Goal: Entertainment & Leisure: Consume media (video, audio)

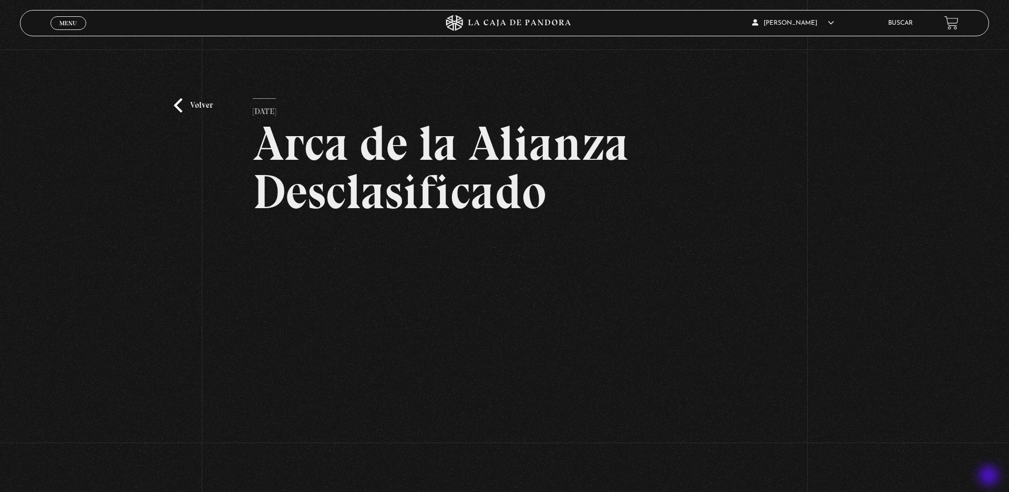
scroll to position [63, 0]
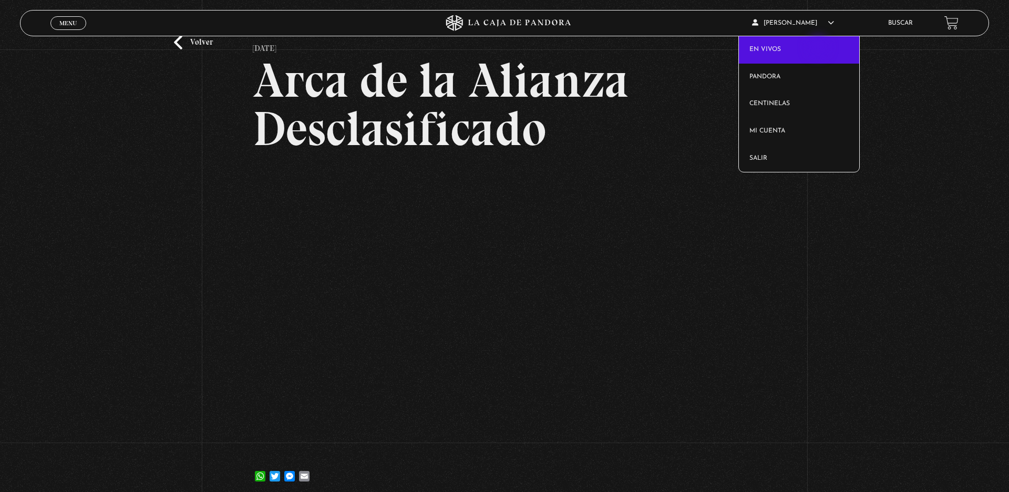
click at [819, 48] on link "En vivos" at bounding box center [799, 49] width 120 height 27
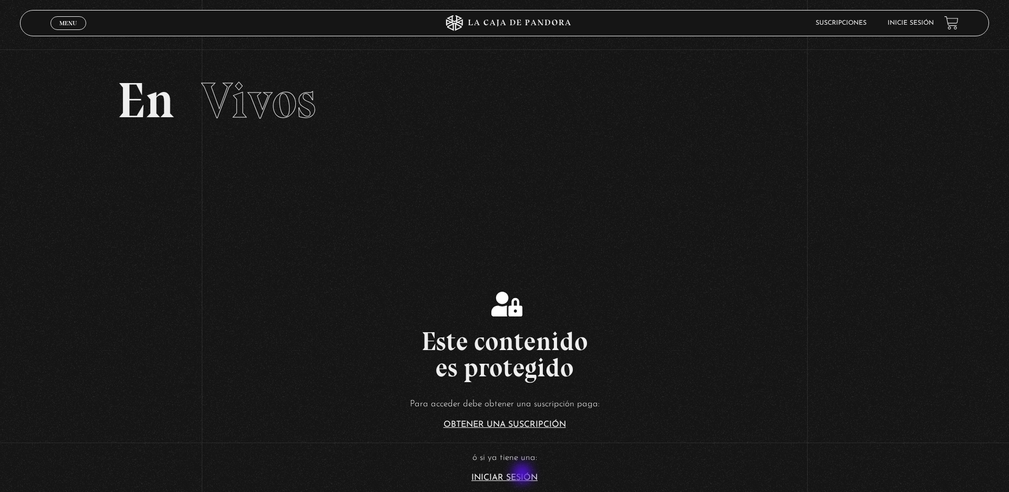
click at [523, 474] on link "Iniciar Sesión" at bounding box center [504, 477] width 66 height 8
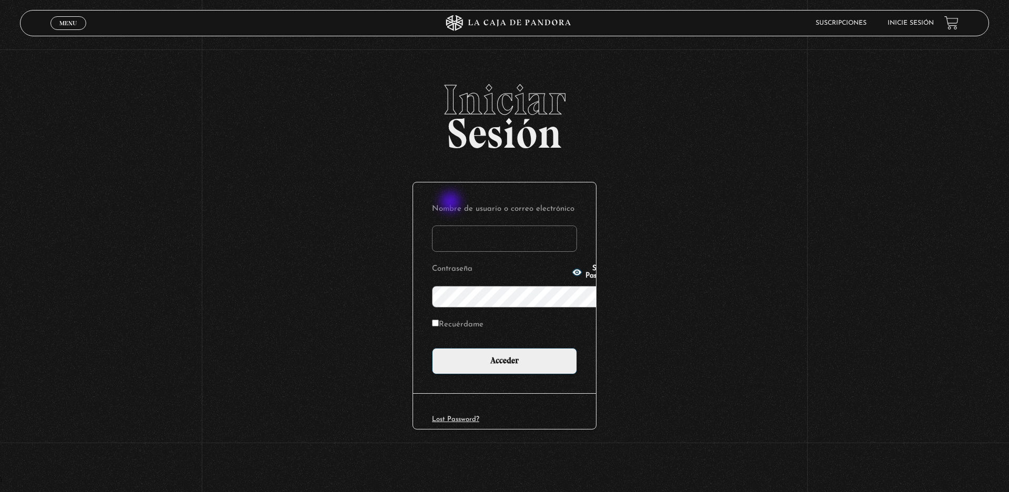
click at [451, 225] on input "Nombre de usuario o correo electrónico" at bounding box center [504, 238] width 145 height 26
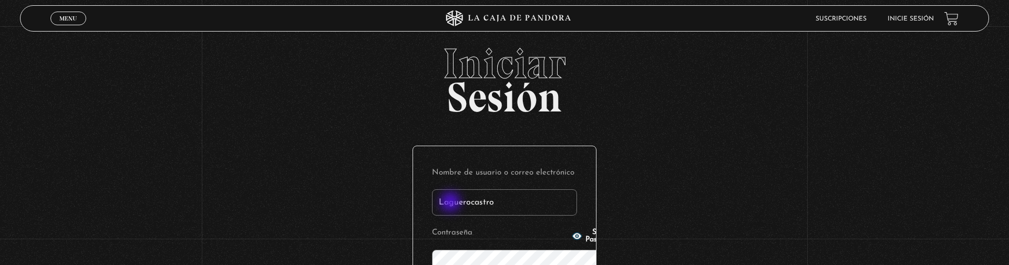
type input "Laguerocastro"
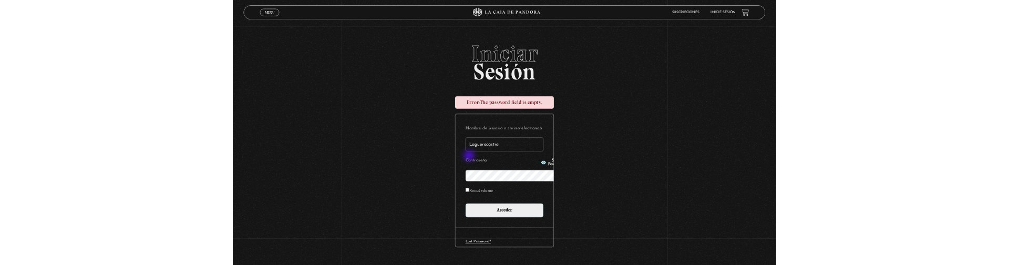
scroll to position [1, 0]
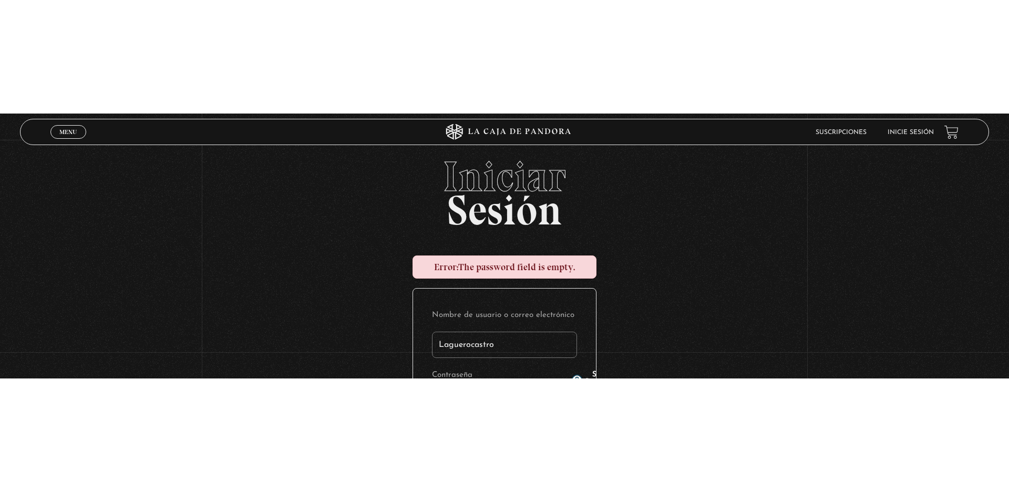
scroll to position [0, 0]
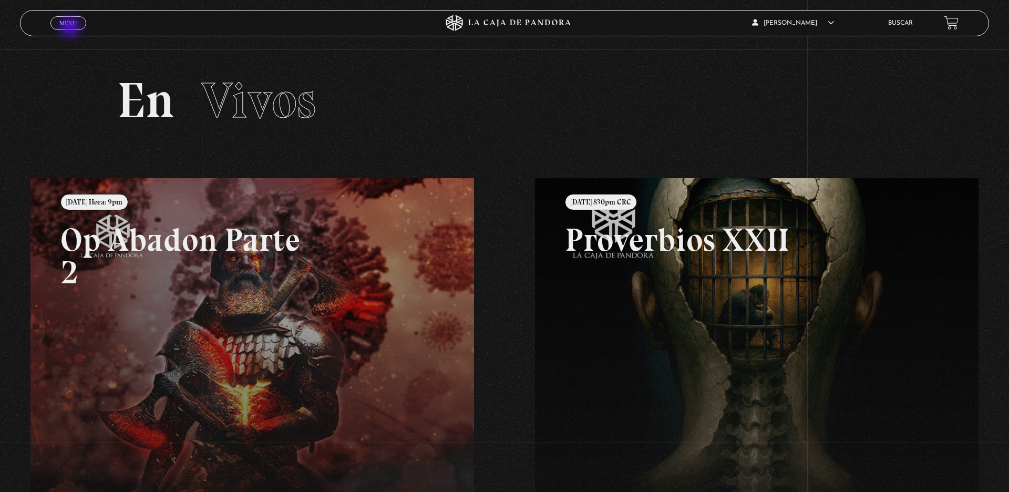
click at [71, 28] on link "Menu Cerrar" at bounding box center [68, 23] width 36 height 14
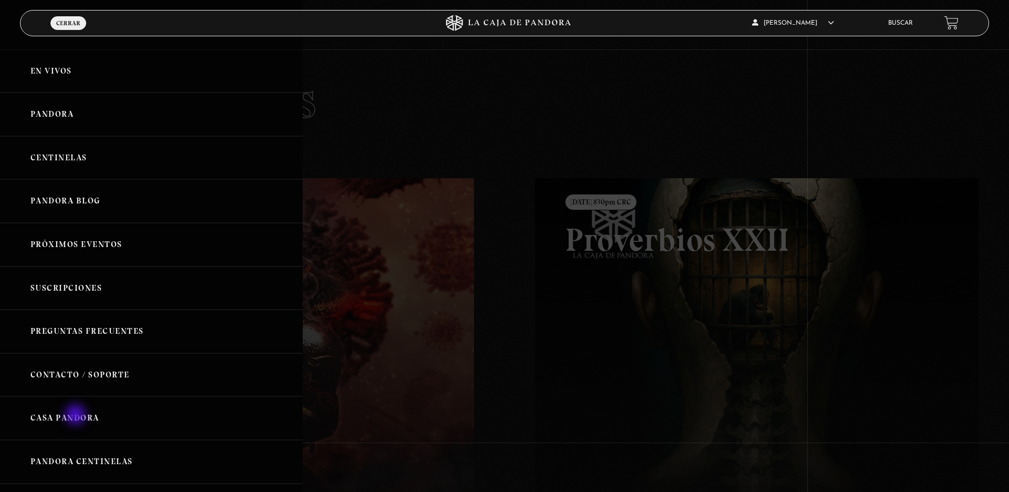
click at [77, 415] on link "Casa Pandora" at bounding box center [151, 418] width 303 height 44
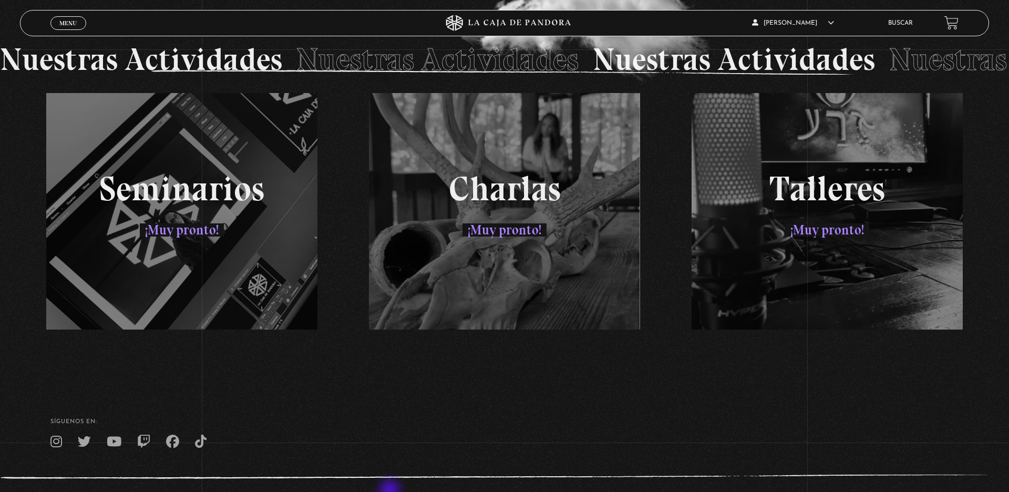
scroll to position [1884, 0]
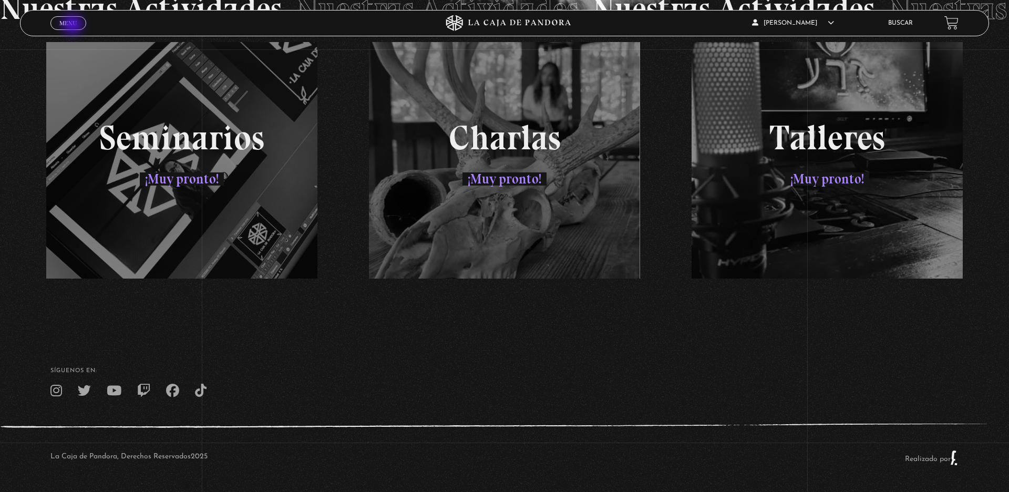
click at [74, 26] on span "Menu" at bounding box center [67, 23] width 17 height 6
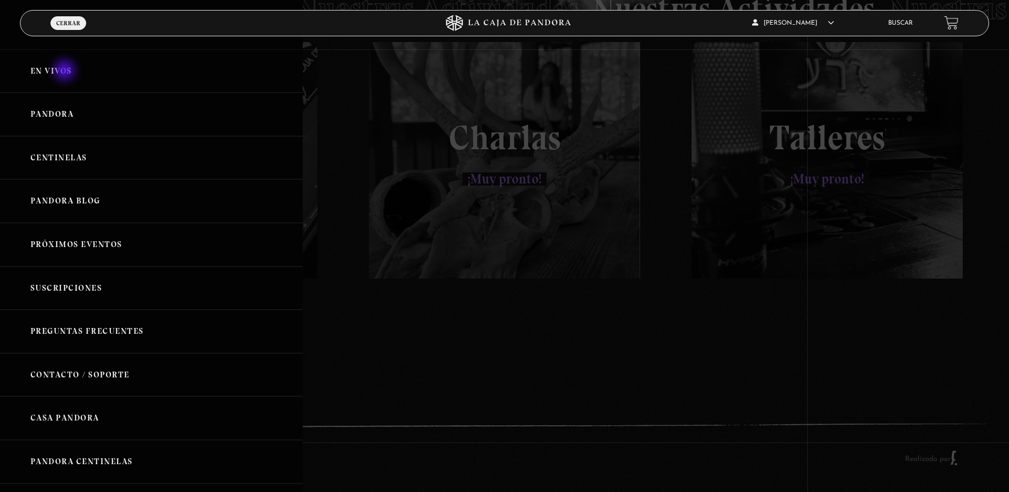
click at [66, 71] on link "En vivos" at bounding box center [151, 71] width 303 height 44
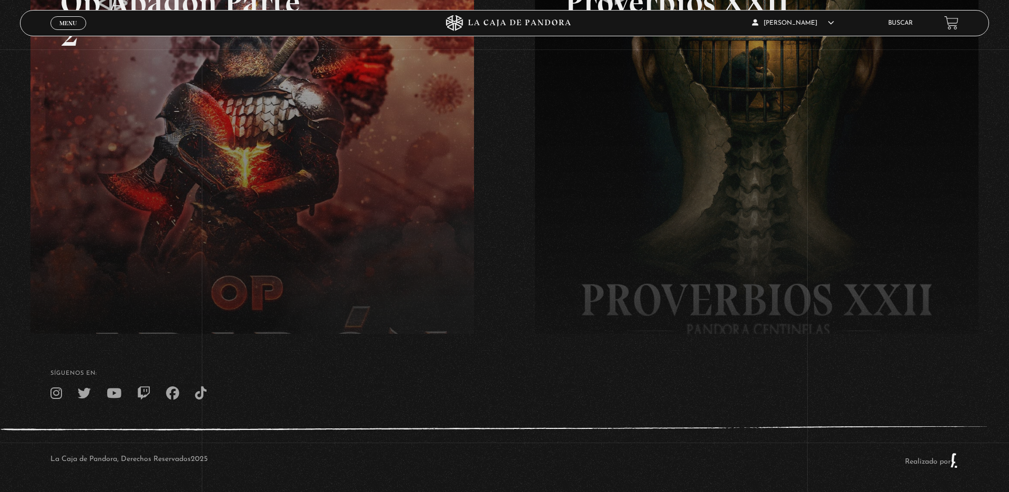
scroll to position [240, 0]
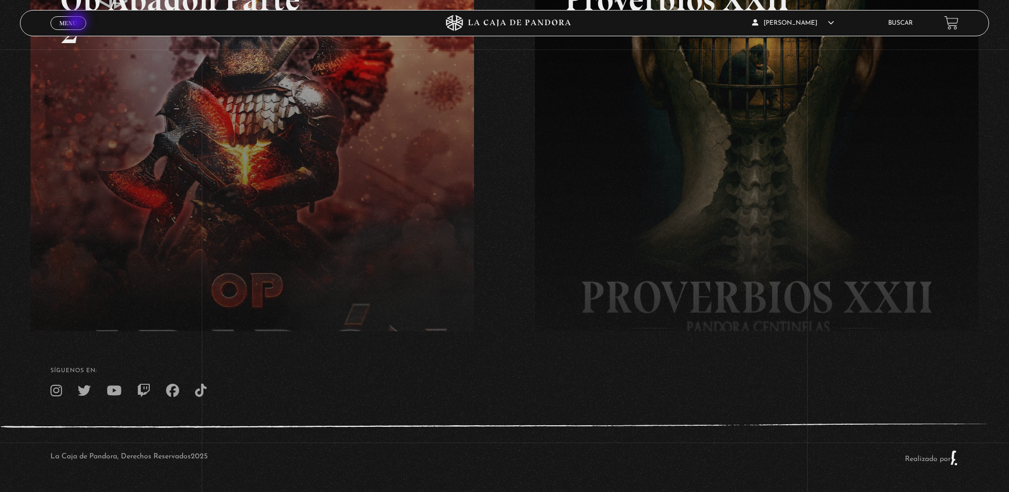
click at [78, 23] on link "Menu Cerrar" at bounding box center [68, 23] width 36 height 14
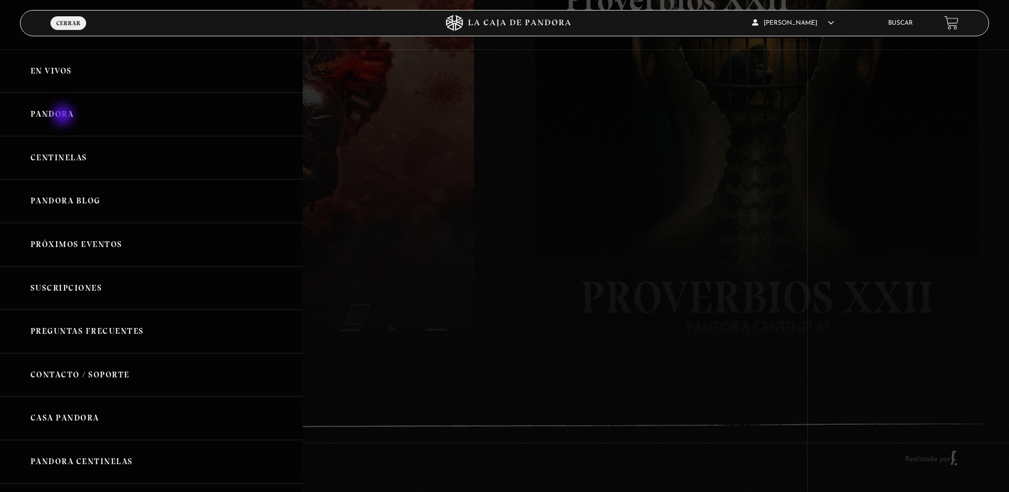
click at [64, 116] on link "Pandora" at bounding box center [151, 114] width 303 height 44
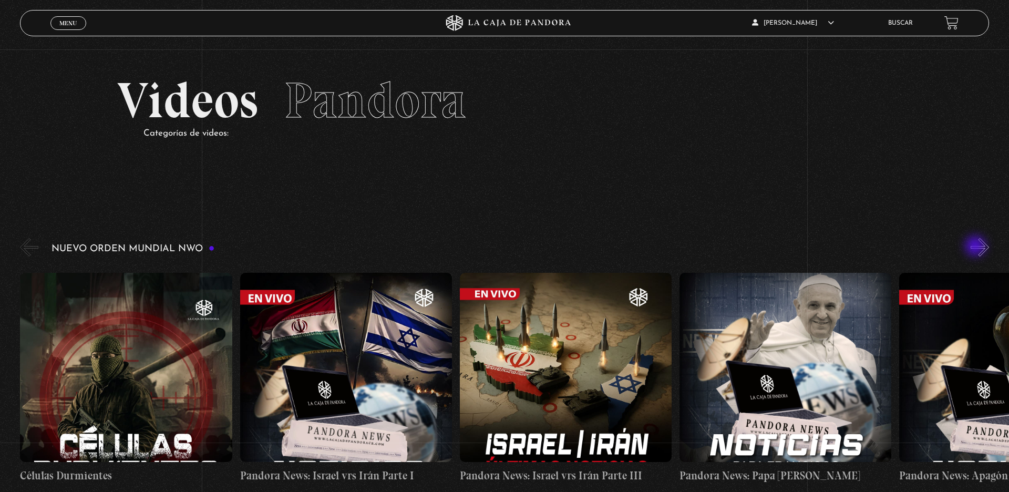
click at [976, 247] on button "»" at bounding box center [979, 247] width 18 height 18
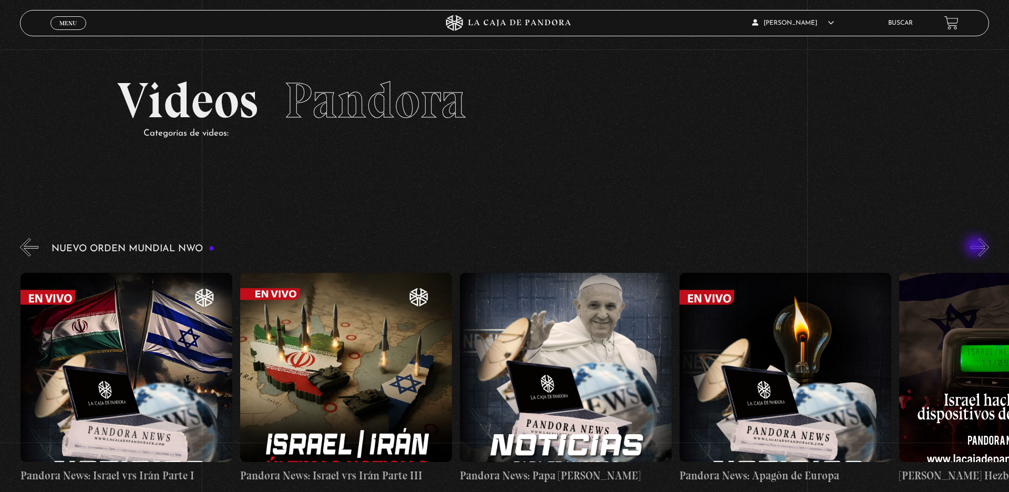
click at [976, 247] on button "»" at bounding box center [979, 247] width 18 height 18
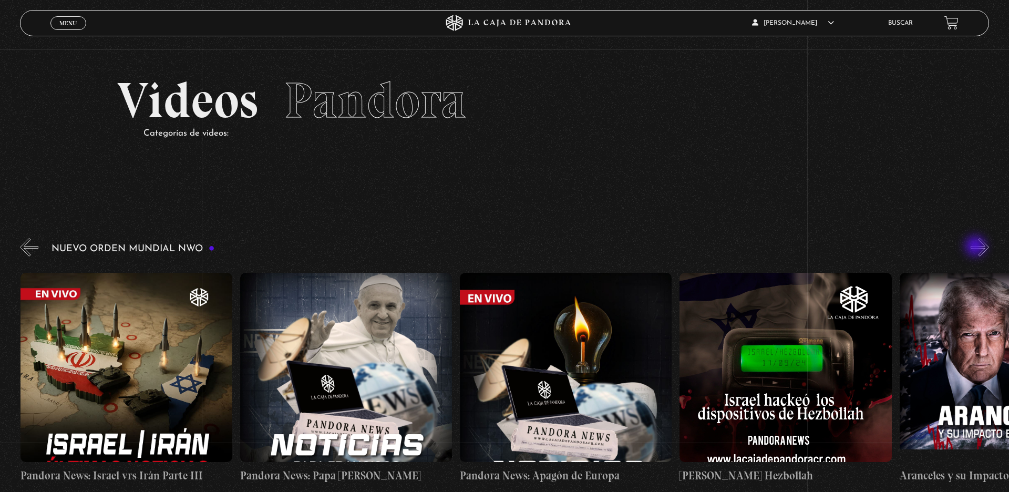
click at [976, 247] on button "»" at bounding box center [979, 247] width 18 height 18
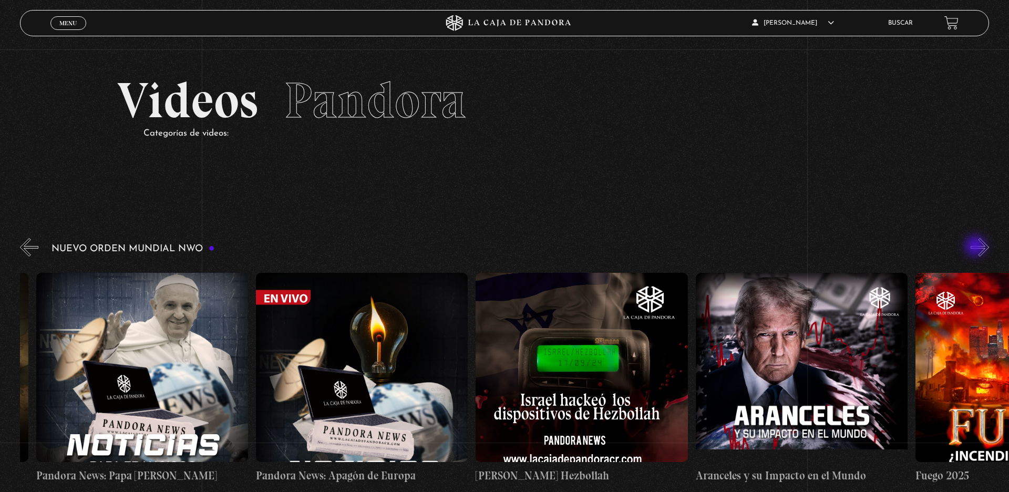
click at [976, 247] on button "»" at bounding box center [979, 247] width 18 height 18
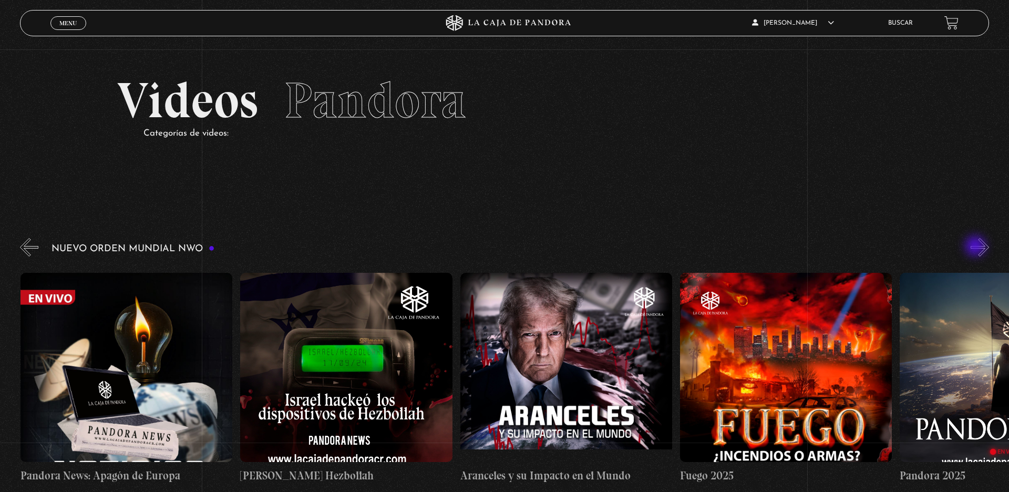
click at [976, 247] on button "»" at bounding box center [979, 247] width 18 height 18
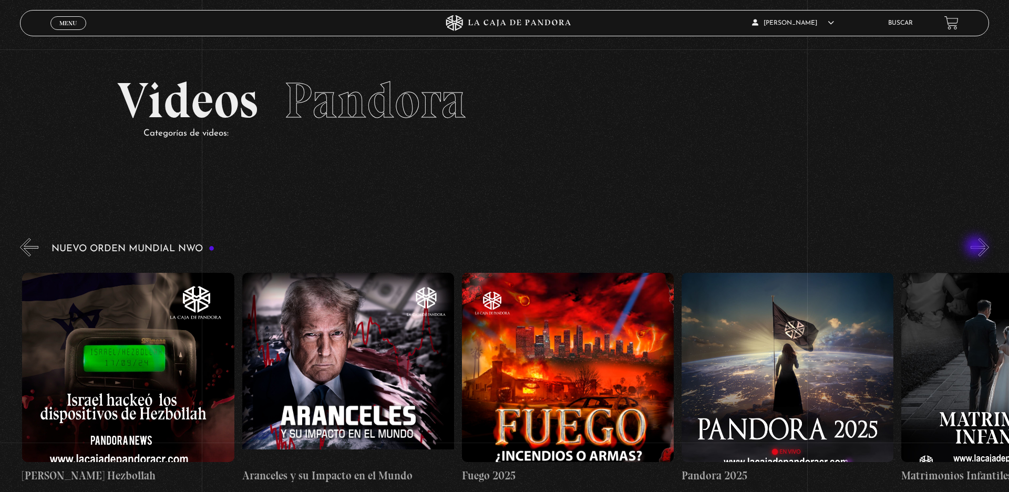
click at [976, 247] on button "»" at bounding box center [979, 247] width 18 height 18
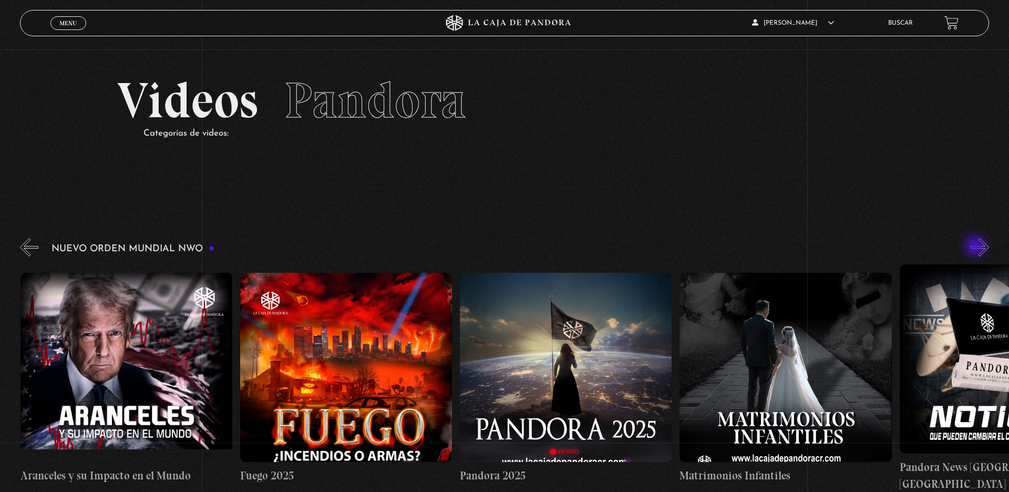
click at [976, 247] on button "»" at bounding box center [979, 247] width 18 height 18
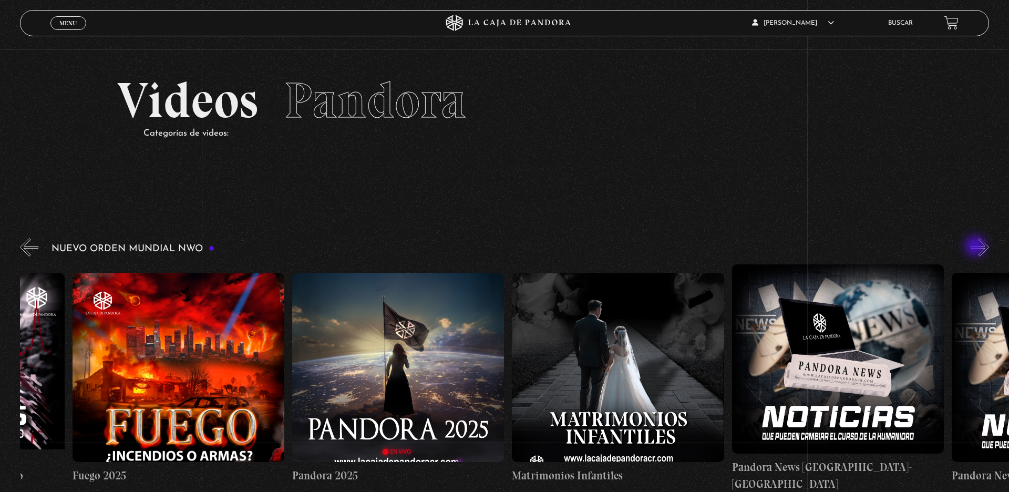
click at [976, 247] on button "»" at bounding box center [979, 247] width 18 height 18
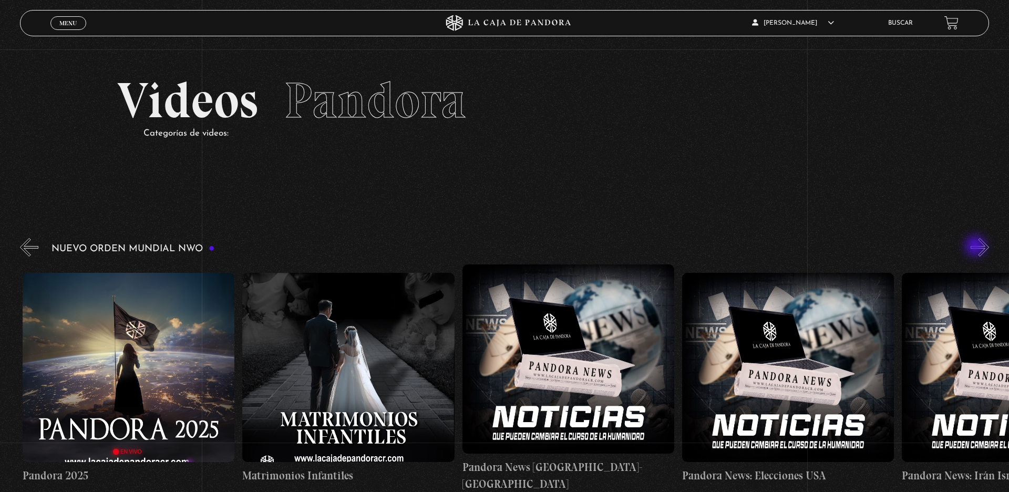
click at [976, 247] on button "»" at bounding box center [979, 247] width 18 height 18
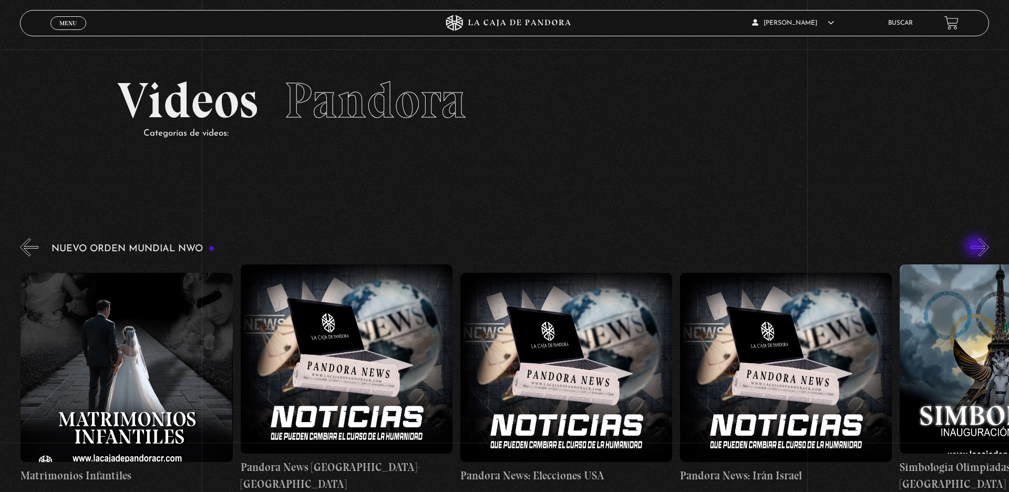
click at [976, 247] on button "»" at bounding box center [979, 247] width 18 height 18
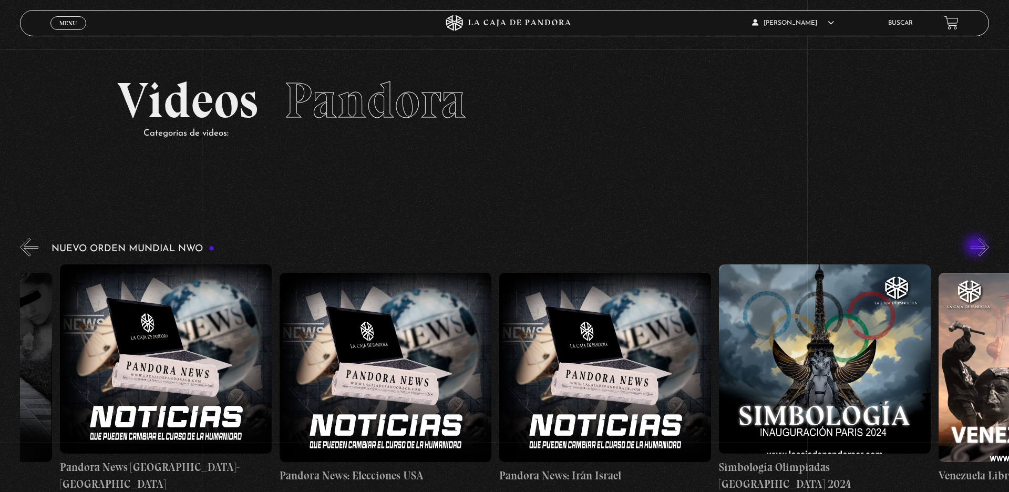
click at [976, 247] on button "»" at bounding box center [979, 247] width 18 height 18
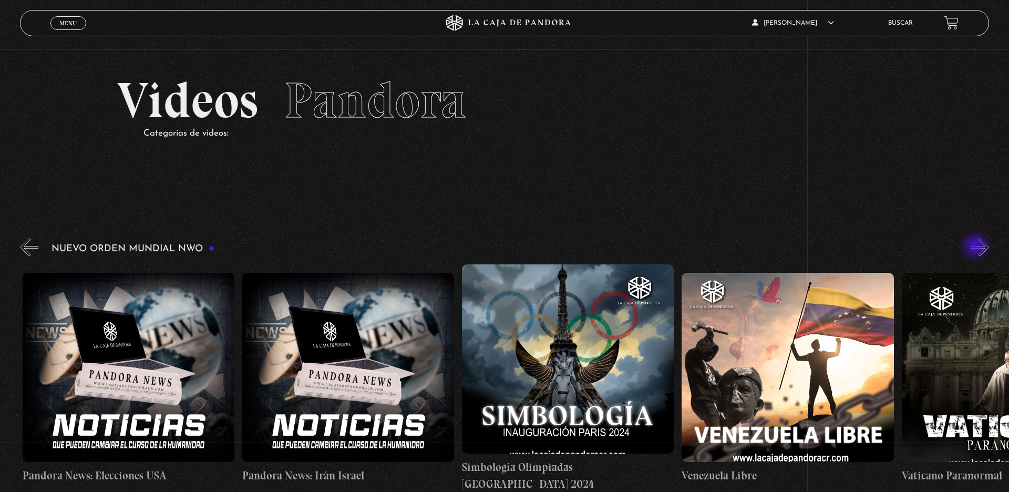
click at [976, 247] on button "»" at bounding box center [979, 247] width 18 height 18
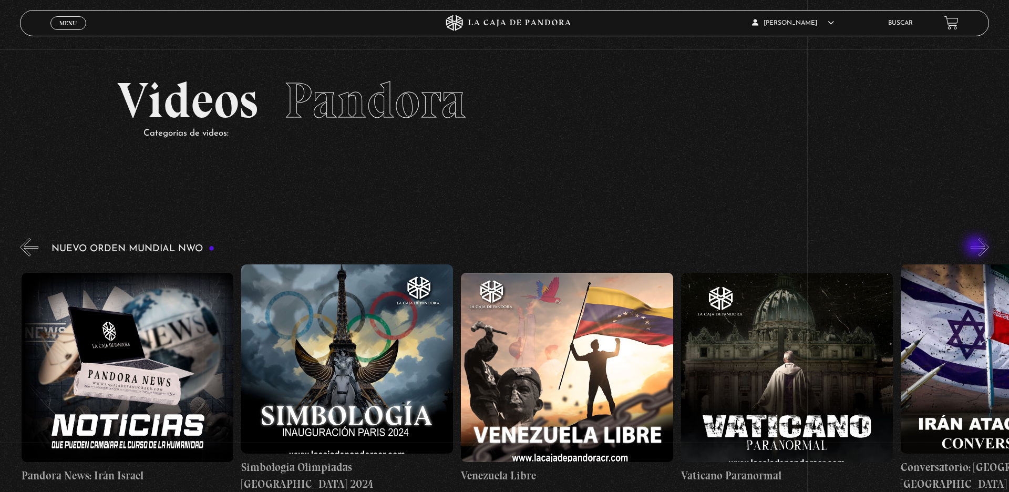
scroll to position [0, 2636]
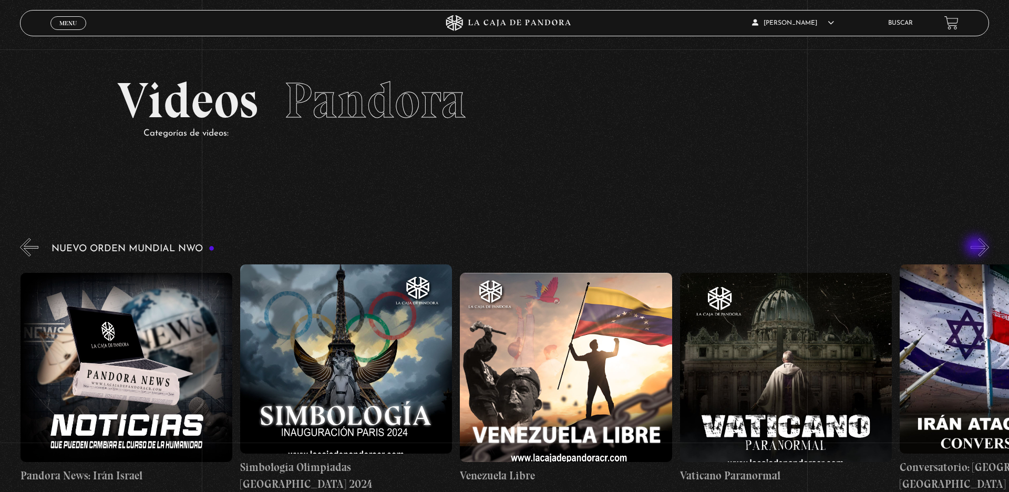
click at [976, 247] on button "»" at bounding box center [979, 247] width 18 height 18
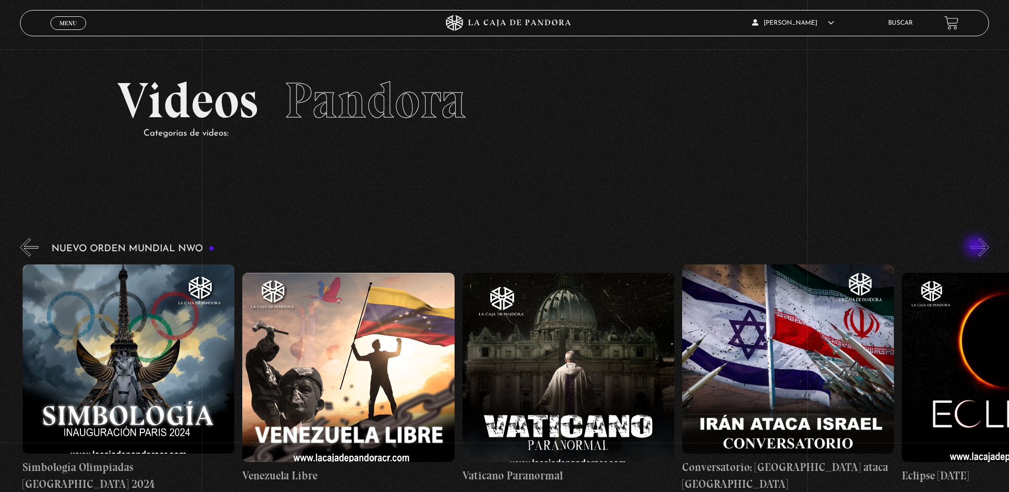
scroll to position [0, 2855]
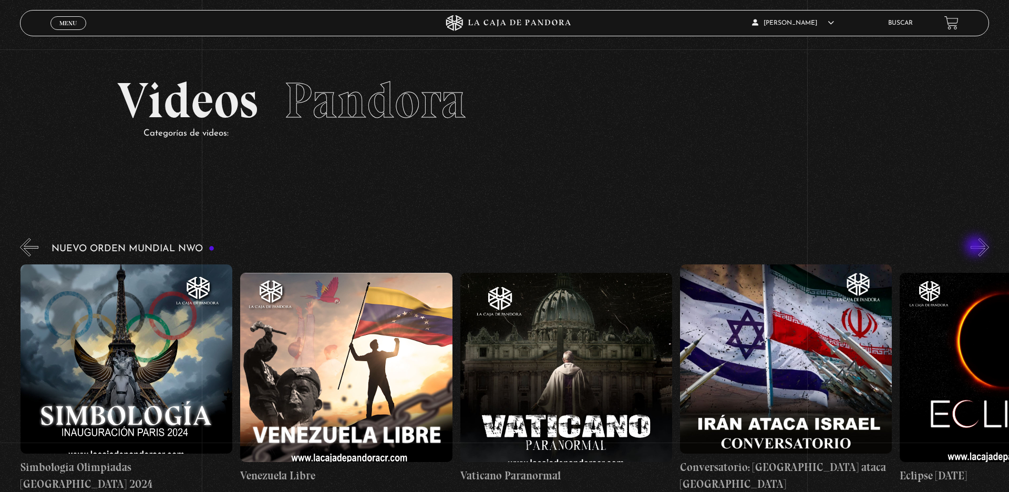
click at [976, 247] on button "»" at bounding box center [979, 247] width 18 height 18
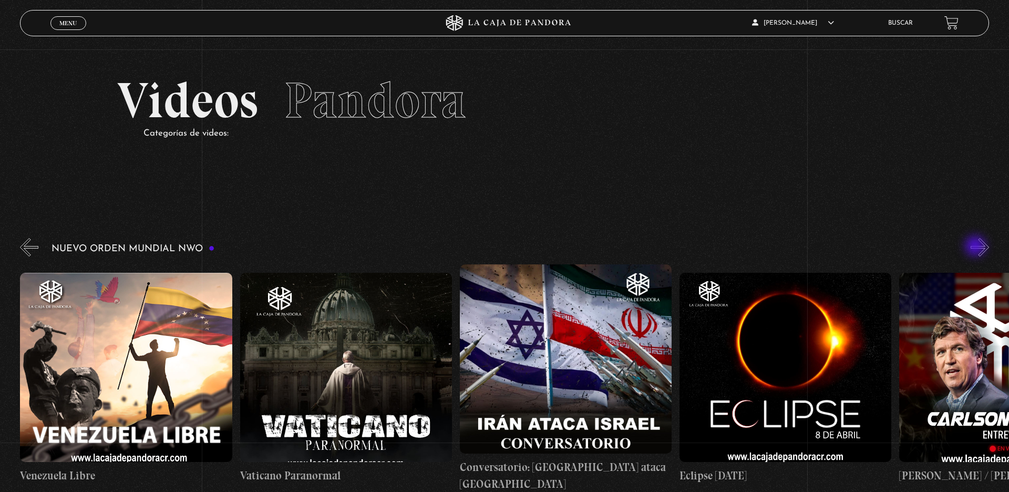
click at [976, 247] on button "»" at bounding box center [979, 247] width 18 height 18
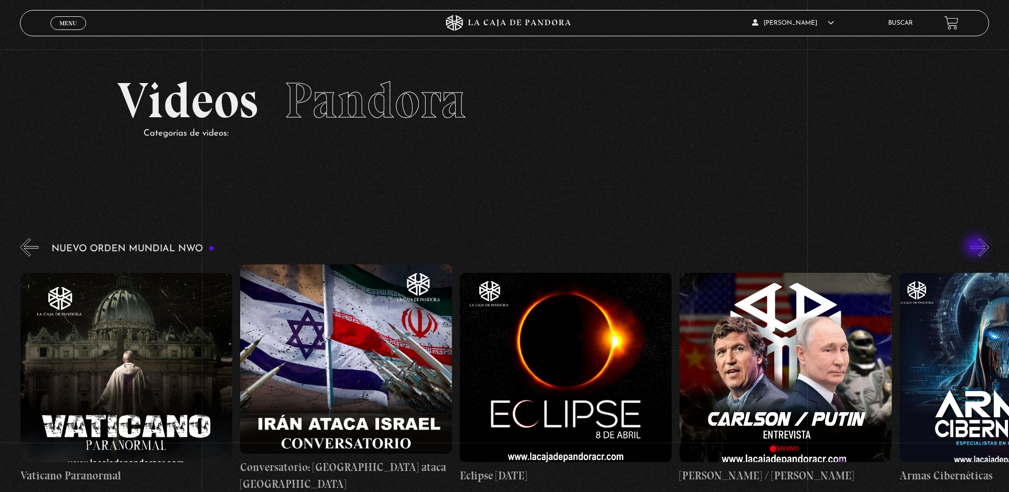
click at [976, 247] on button "»" at bounding box center [979, 247] width 18 height 18
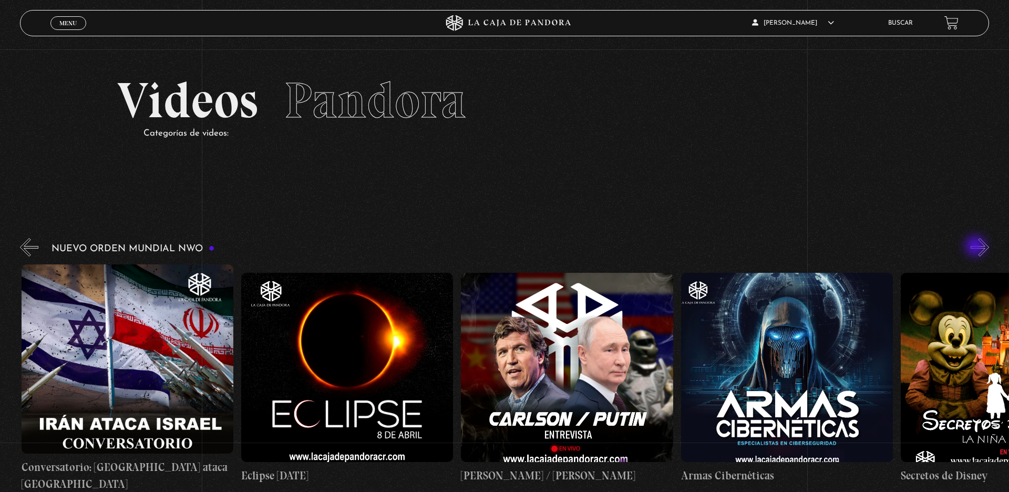
scroll to position [0, 3515]
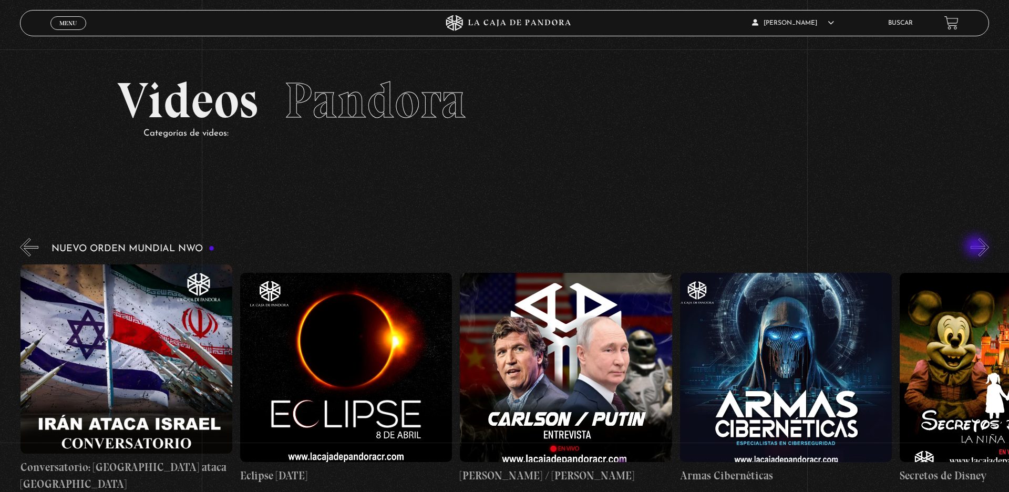
click at [976, 247] on button "»" at bounding box center [979, 247] width 18 height 18
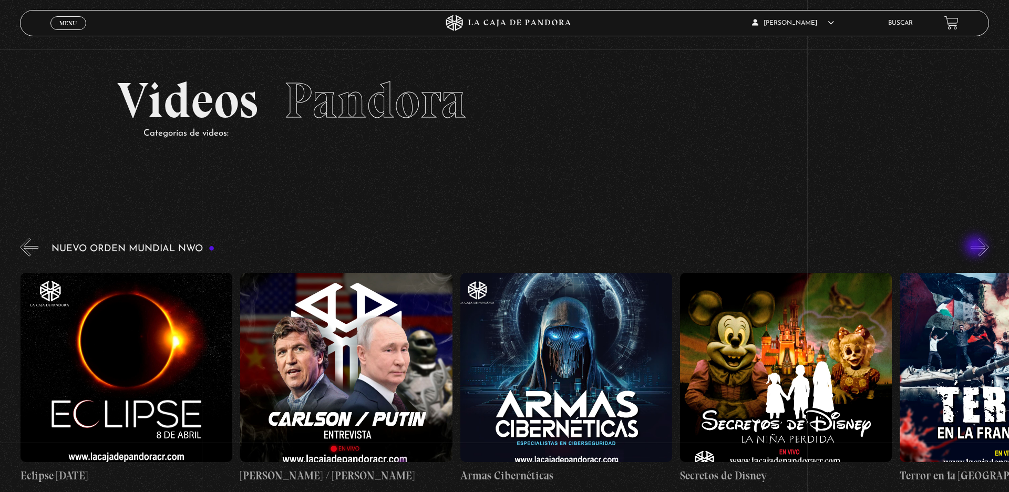
scroll to position [0, 3734]
click at [976, 247] on button "»" at bounding box center [979, 247] width 18 height 18
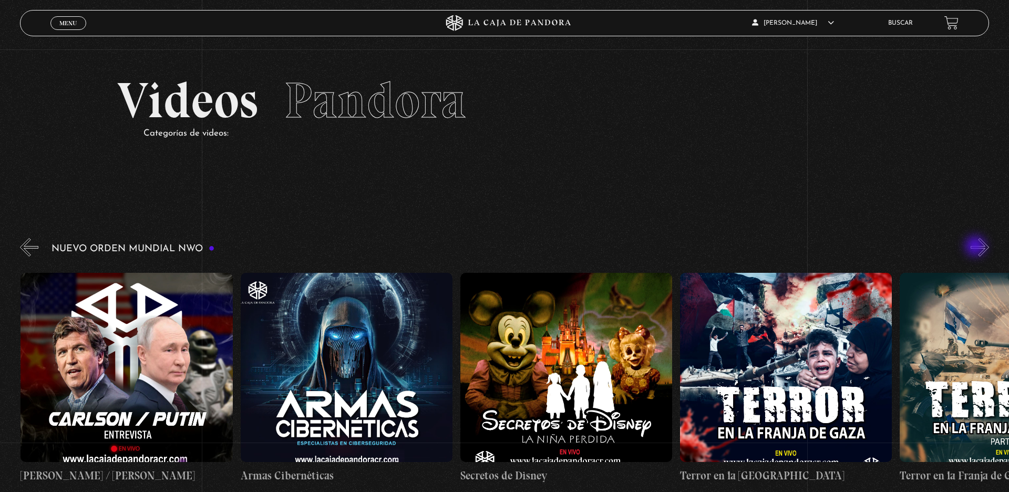
scroll to position [0, 3954]
click at [976, 247] on button "»" at bounding box center [979, 247] width 18 height 18
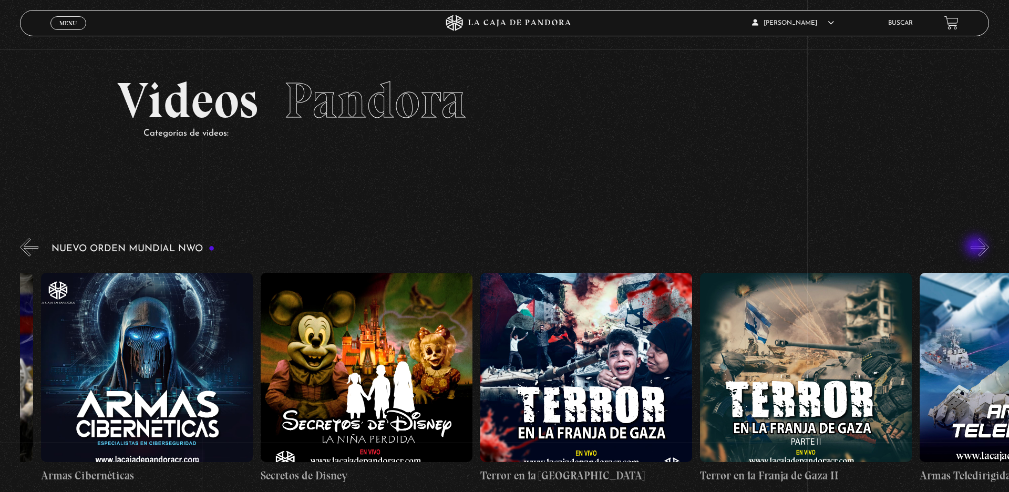
click at [976, 247] on button "»" at bounding box center [979, 247] width 18 height 18
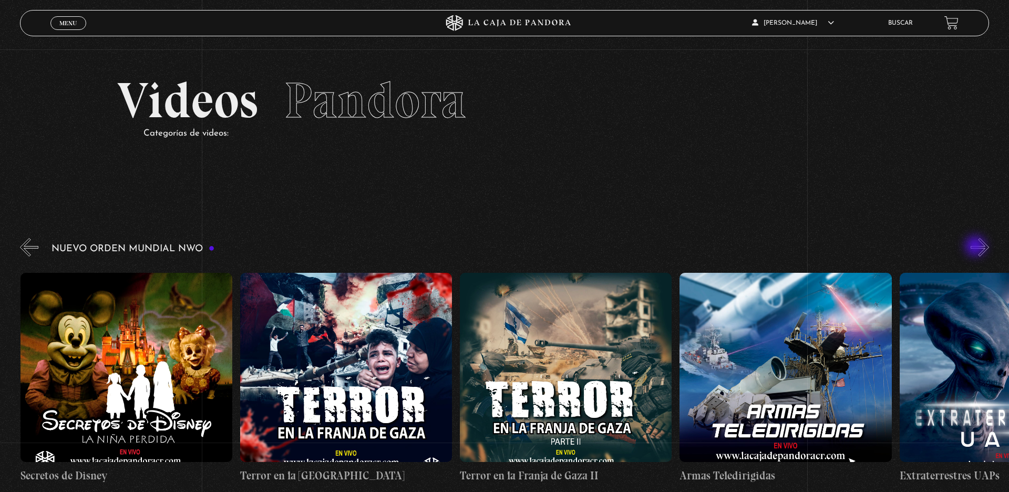
click at [976, 247] on button "»" at bounding box center [979, 247] width 18 height 18
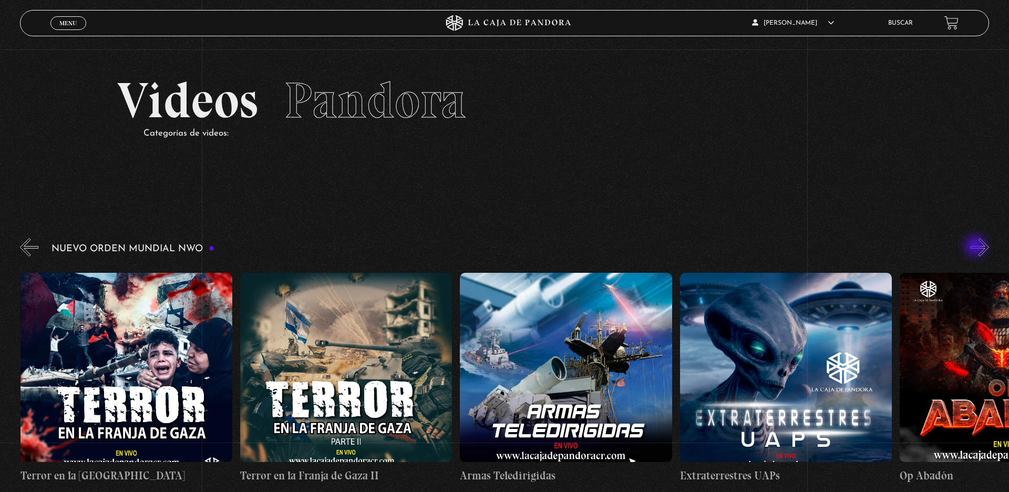
click at [976, 247] on button "»" at bounding box center [979, 247] width 18 height 18
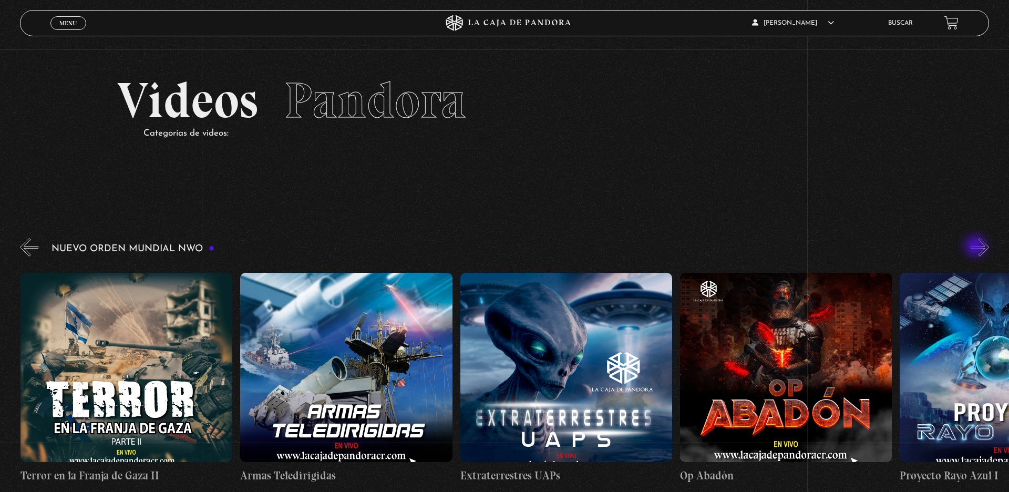
click at [976, 247] on button "»" at bounding box center [979, 247] width 18 height 18
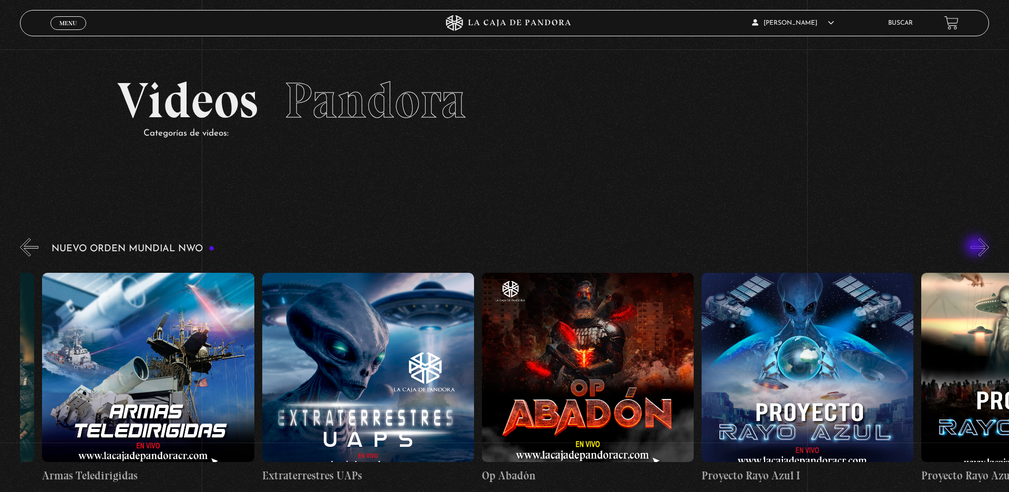
click at [976, 247] on button "»" at bounding box center [979, 247] width 18 height 18
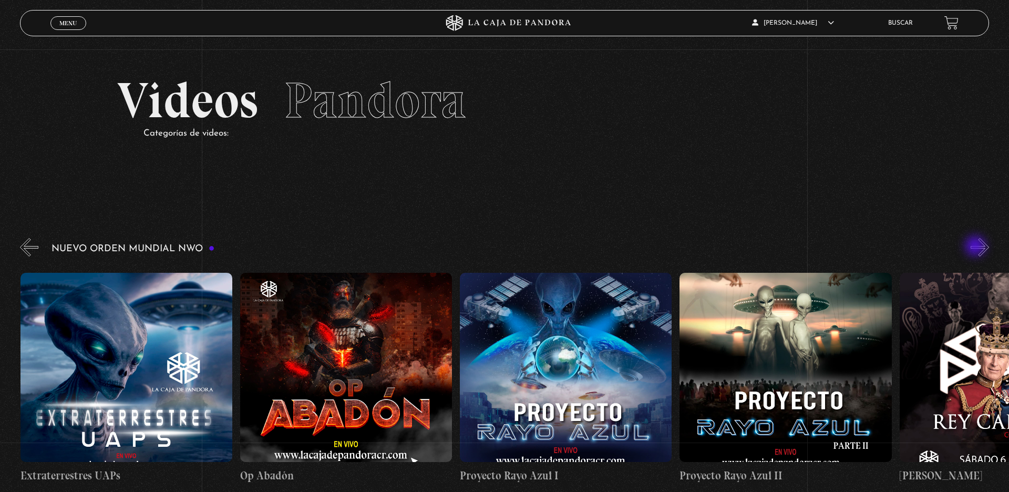
click at [976, 247] on button "»" at bounding box center [979, 247] width 18 height 18
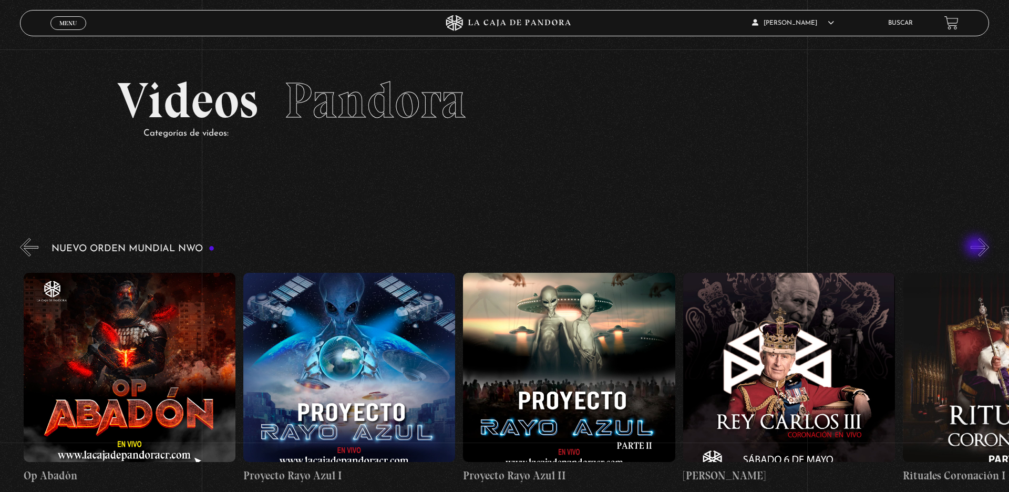
scroll to position [0, 5492]
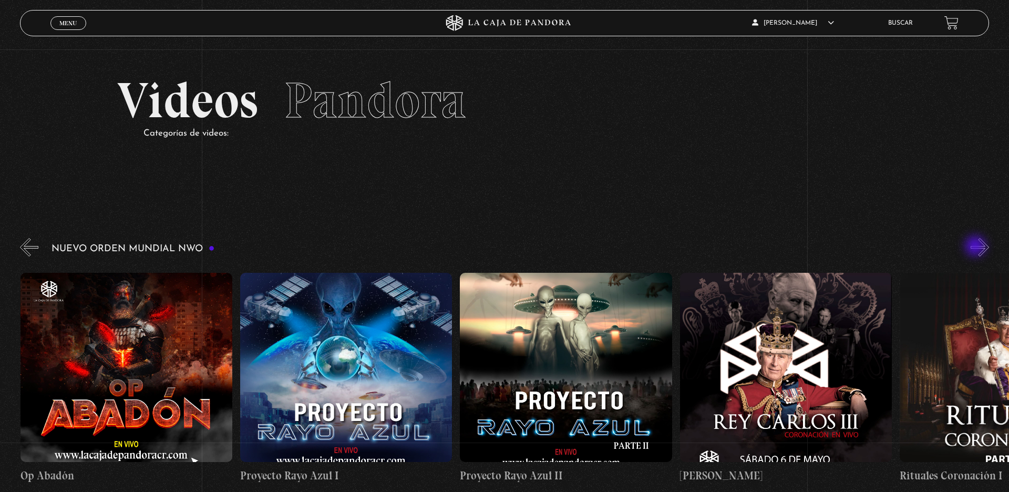
click at [976, 247] on button "»" at bounding box center [979, 247] width 18 height 18
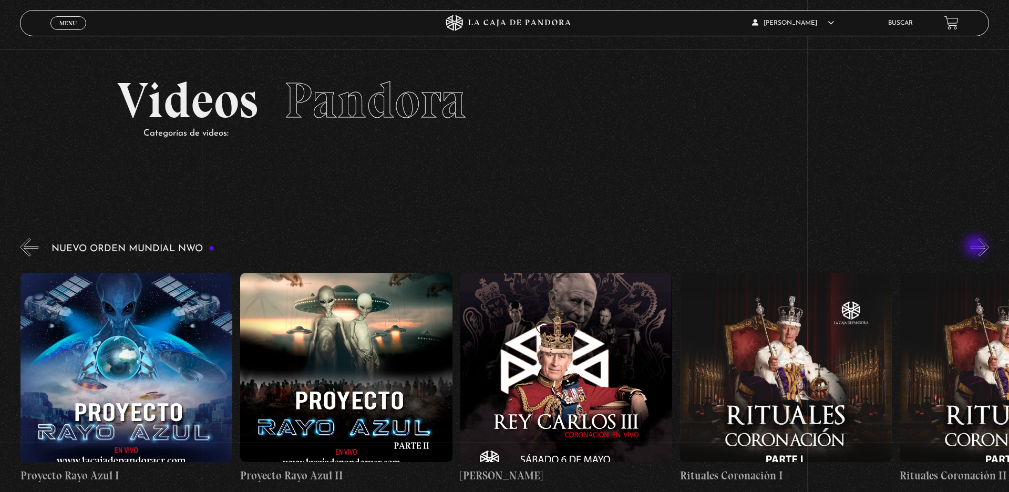
scroll to position [0, 5711]
click at [974, 247] on button "»" at bounding box center [979, 247] width 18 height 18
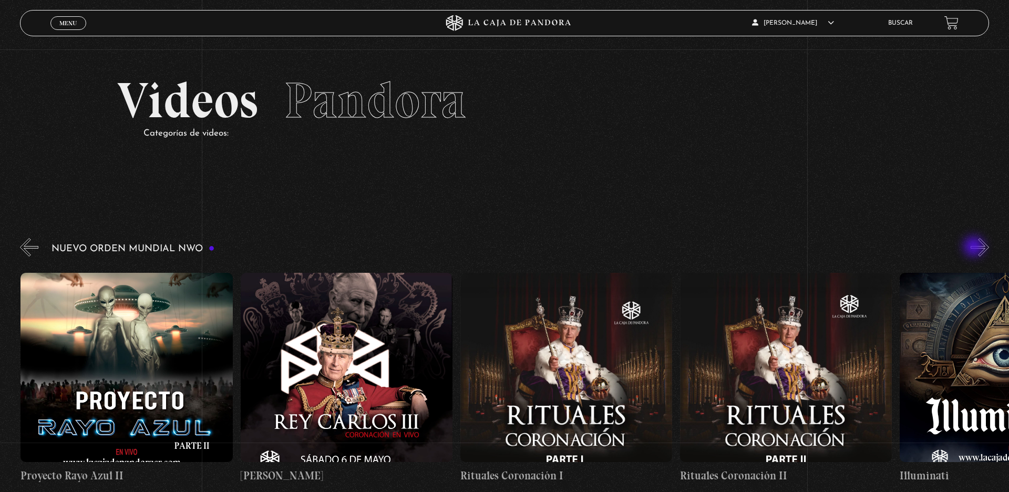
click at [974, 247] on button "»" at bounding box center [979, 247] width 18 height 18
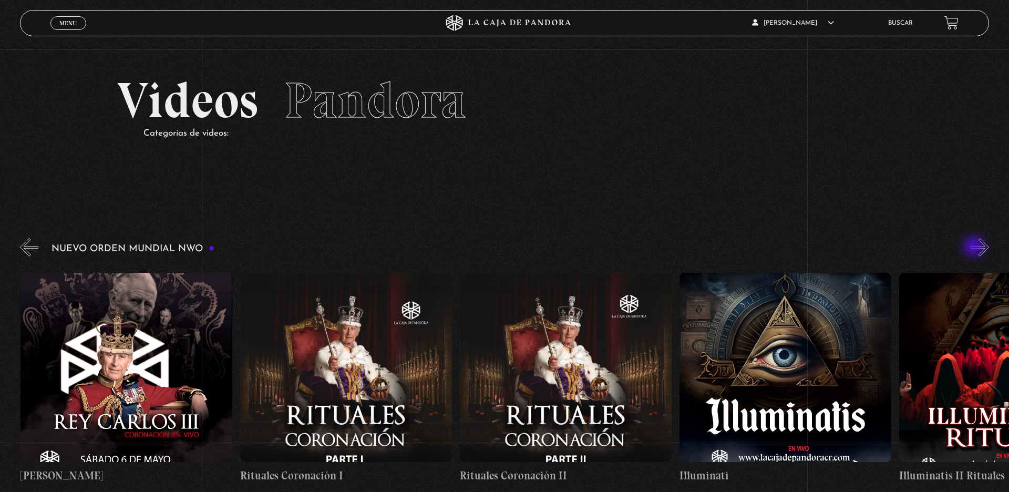
click at [974, 247] on button "»" at bounding box center [979, 247] width 18 height 18
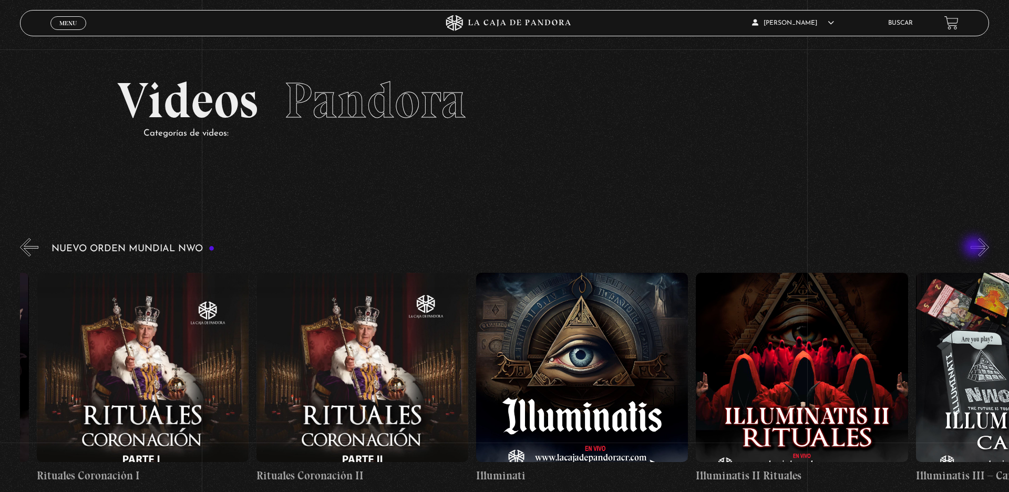
click at [974, 247] on button "»" at bounding box center [979, 247] width 18 height 18
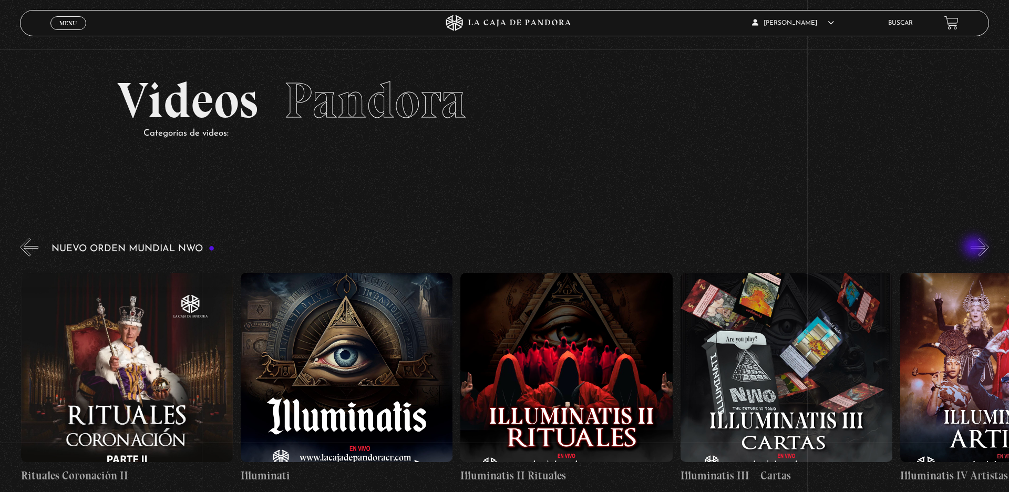
click at [974, 247] on button "»" at bounding box center [979, 247] width 18 height 18
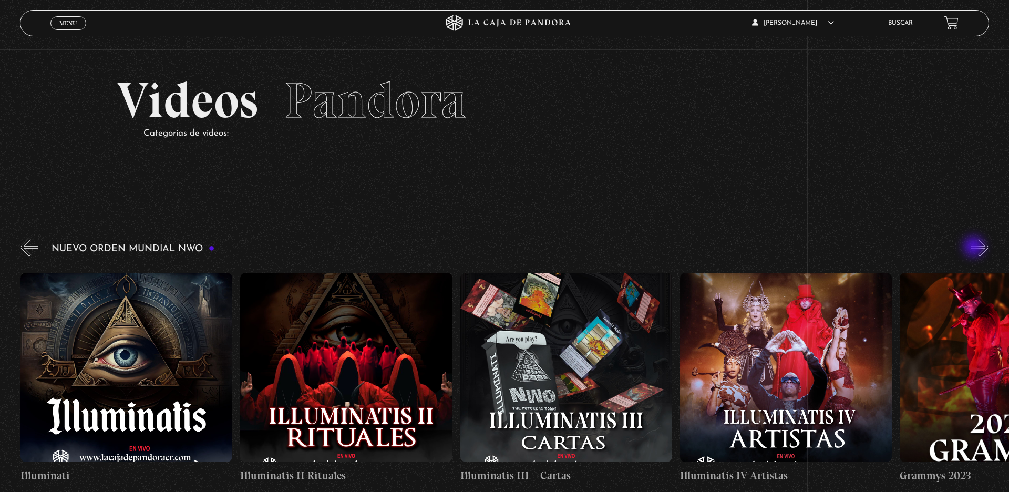
scroll to position [0, 6810]
click at [771, 369] on figure at bounding box center [786, 367] width 212 height 189
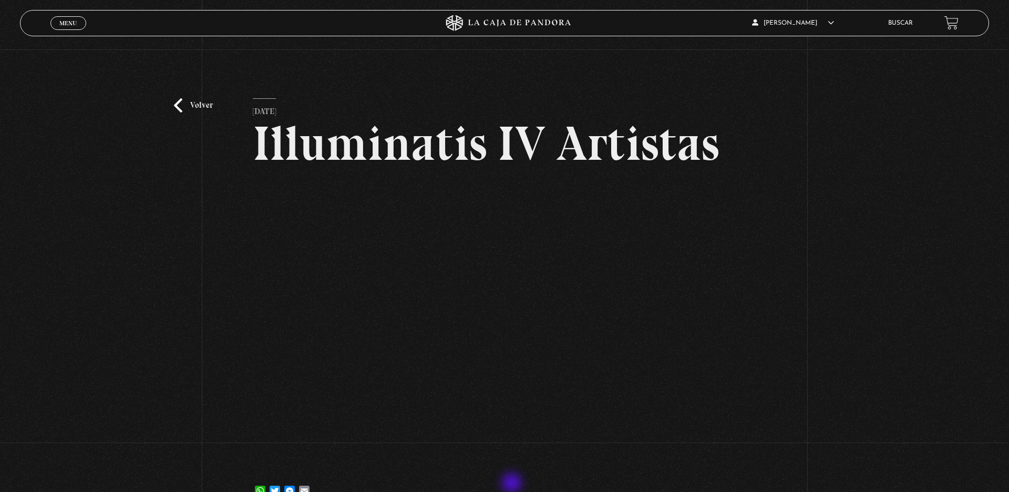
scroll to position [74, 0]
